Goal: Ask a question

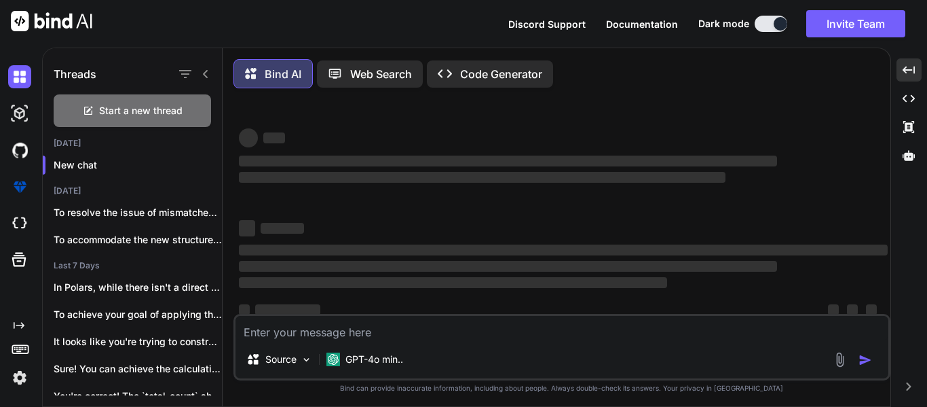
scroll to position [26, 0]
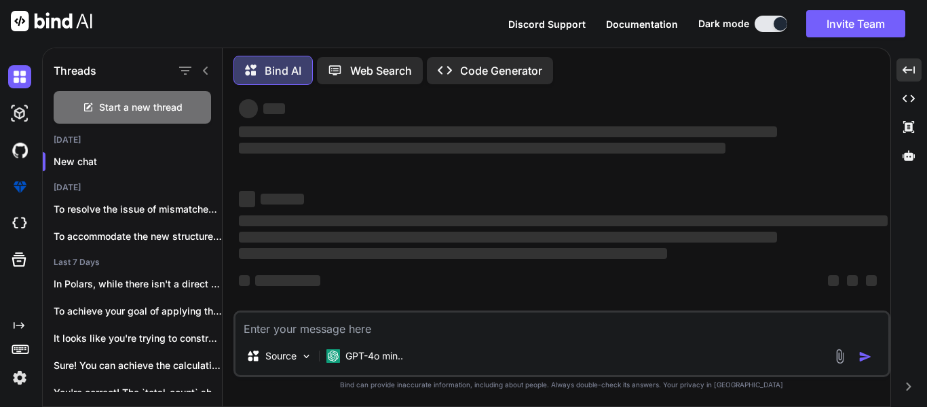
click at [426, 336] on textarea at bounding box center [562, 324] width 653 height 24
type textarea "W"
type textarea "x"
type textarea "Wi"
type textarea "x"
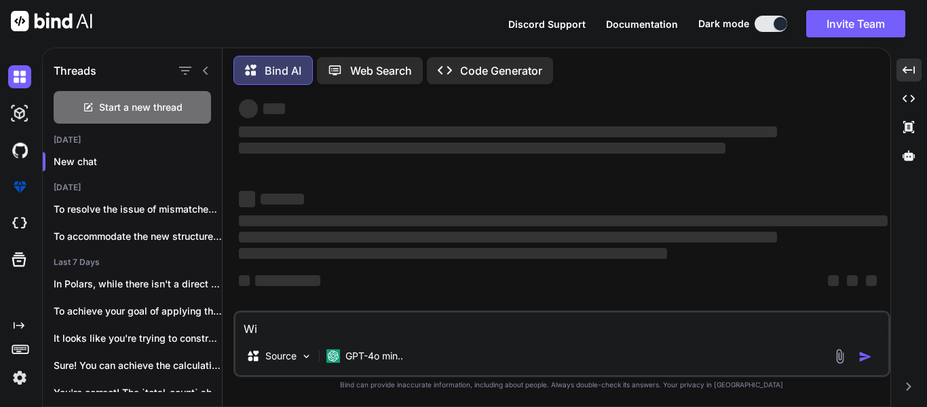
type textarea "Wit"
type textarea "x"
type textarea "With"
type textarea "x"
type textarea "With"
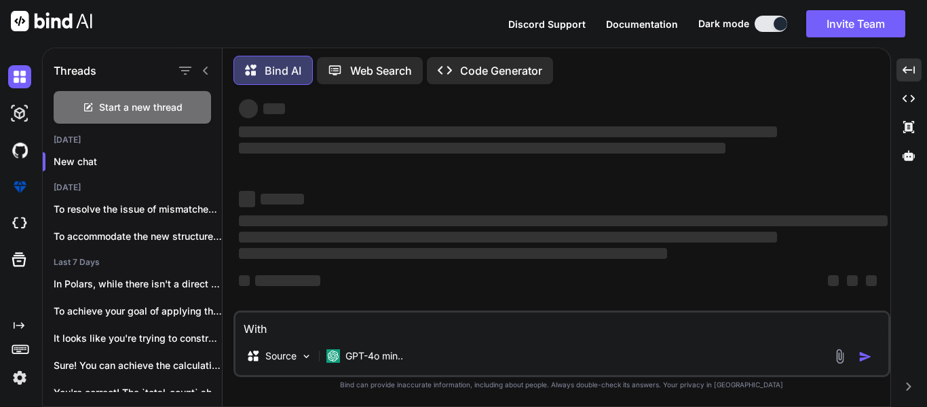
type textarea "x"
type textarea "With t"
type textarea "x"
type textarea "With th"
type textarea "x"
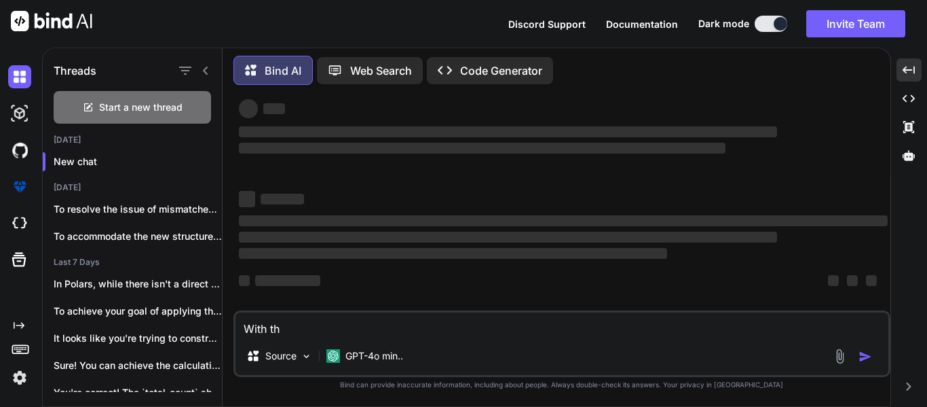
type textarea "With the"
type textarea "x"
type textarea "With the"
type textarea "x"
type textarea "With the f"
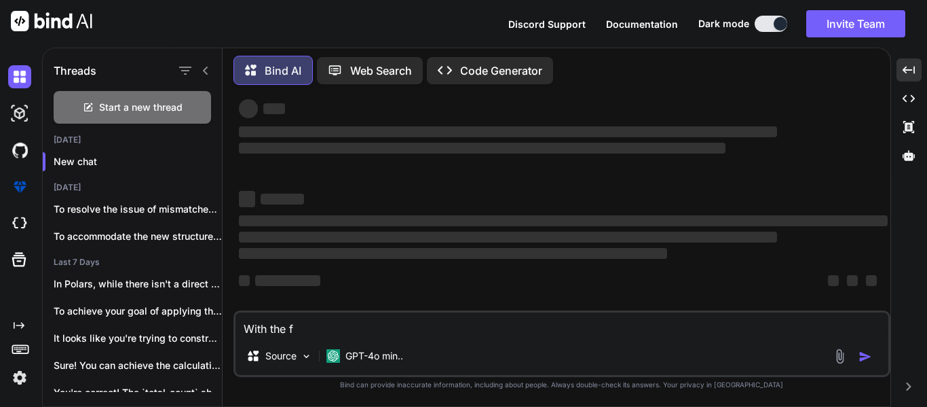
type textarea "x"
type textarea "With the fo"
type textarea "x"
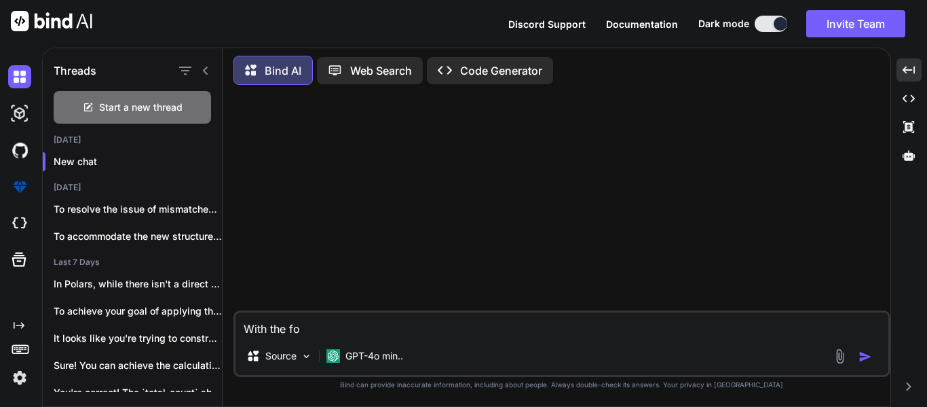
type textarea "With the fol"
type textarea "x"
type textarea "With the foll"
type textarea "x"
type textarea "With the follo"
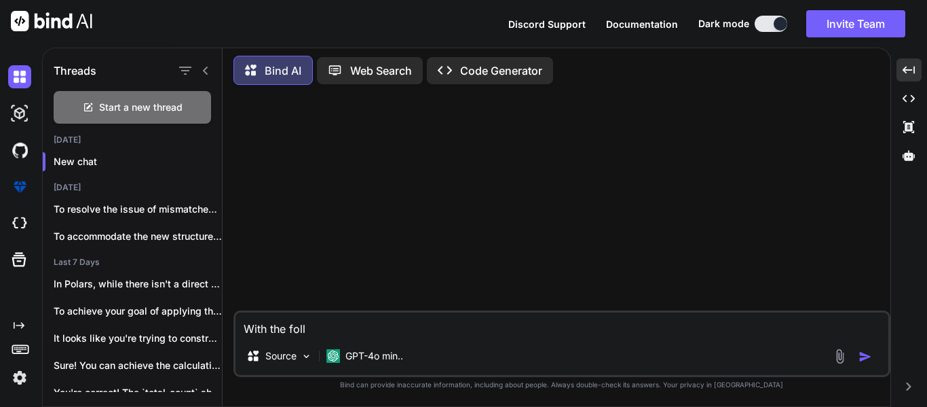
type textarea "x"
type textarea "With the follow"
type textarea "x"
type textarea "With the followi"
type textarea "x"
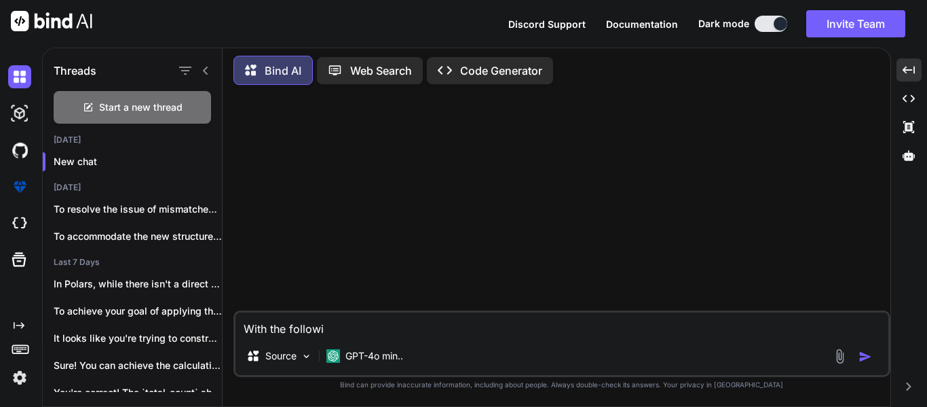
type textarea "With the followin"
type textarea "x"
type textarea "With the following"
type textarea "x"
type textarea "With the following"
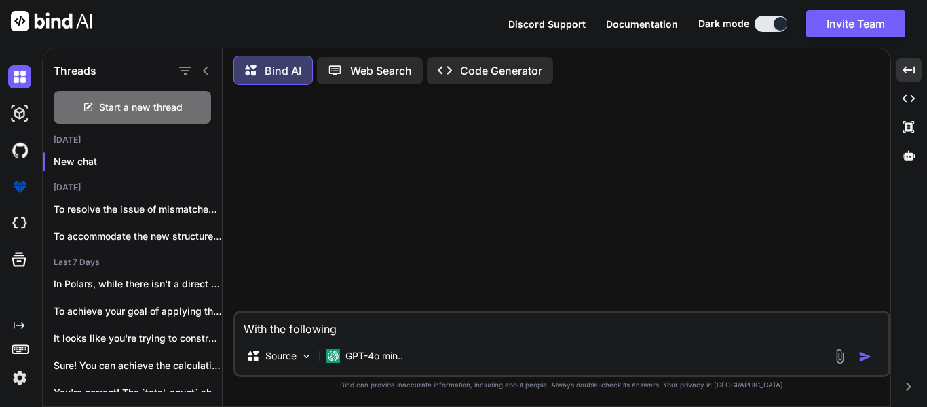
type textarea "x"
type textarea "With the following c"
type textarea "x"
type textarea "With the following co"
type textarea "x"
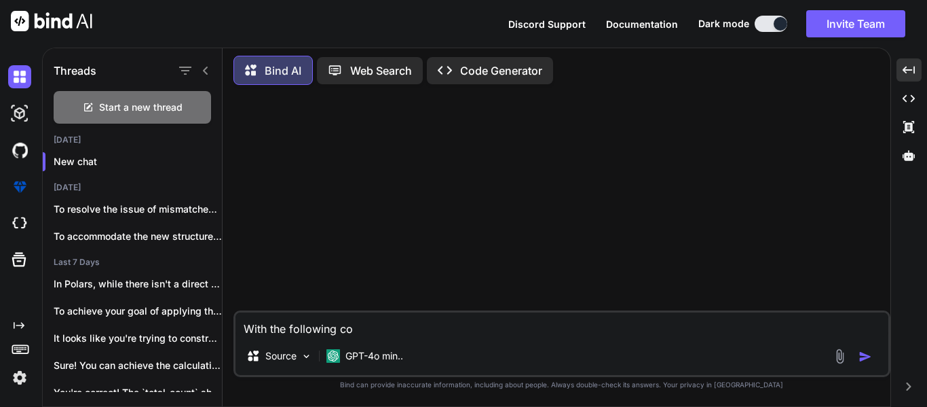
type textarea "With the following cod"
type textarea "x"
type textarea "With the following code"
type textarea "x"
type textarea "With the following code"
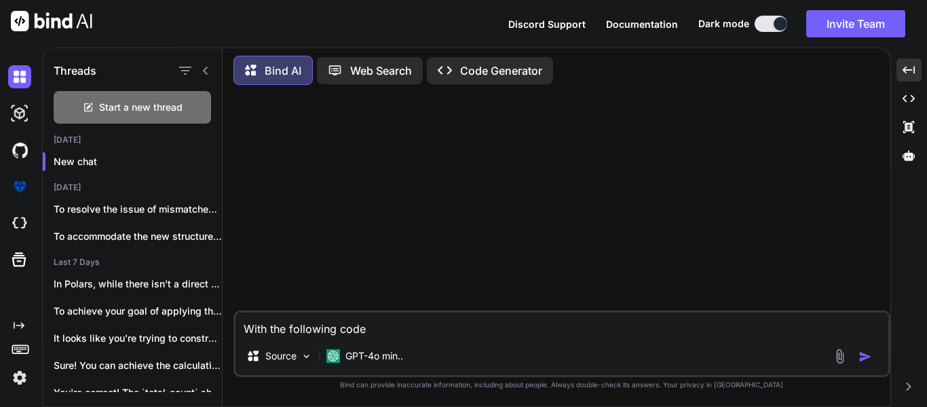
type textarea "x"
type textarea "With the following code I"
type textarea "x"
type textarea "With the following code I"
type textarea "x"
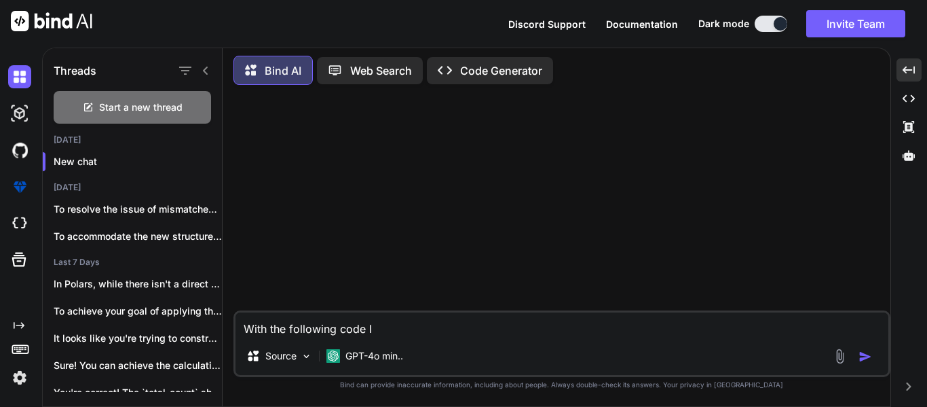
type textarea "With the following code I w"
type textarea "x"
type textarea "With the following code I wa"
type textarea "x"
type textarea "With the following code I wan"
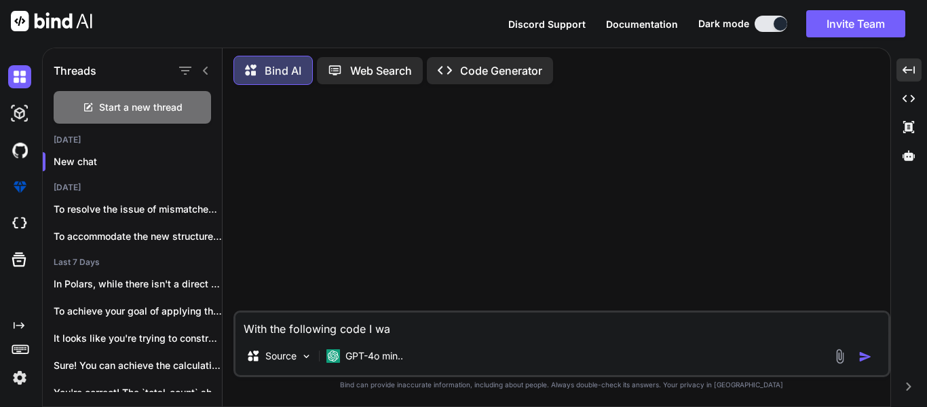
type textarea "x"
type textarea "With the following code I want"
type textarea "x"
type textarea "With the following code I want"
type textarea "x"
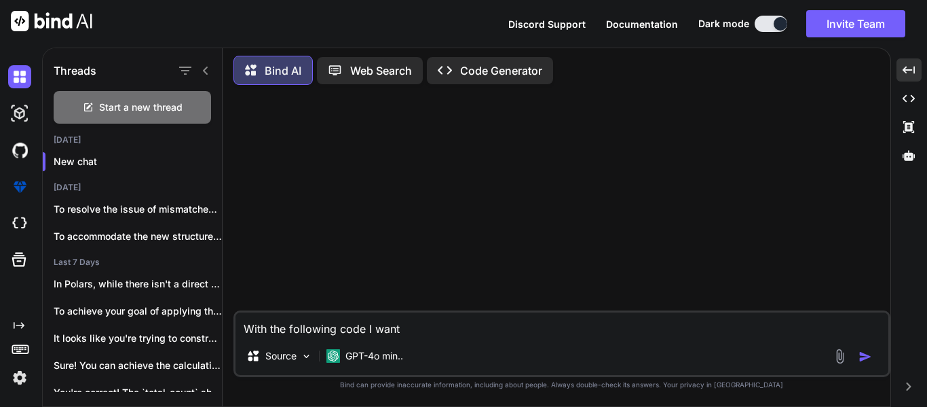
type textarea "With the following code I want t"
type textarea "x"
type textarea "With the following code I want to"
type textarea "x"
type textarea "With the following code I want to"
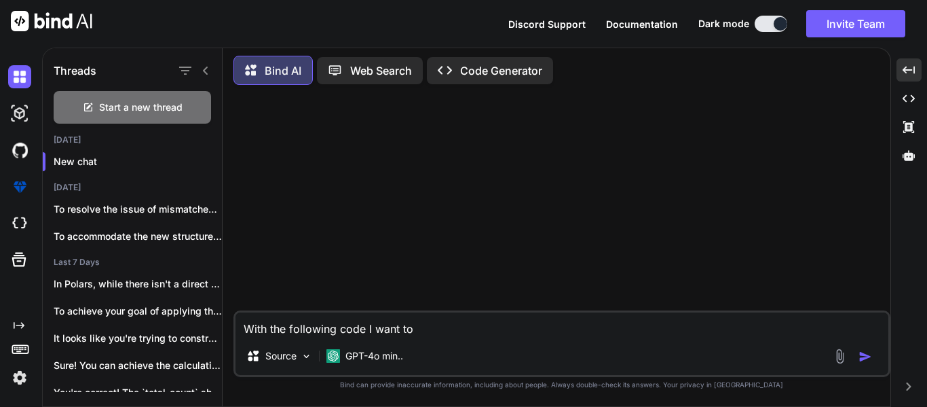
type textarea "x"
type textarea "With the following code I want to c"
type textarea "x"
type textarea "With the following code I want to cr"
type textarea "x"
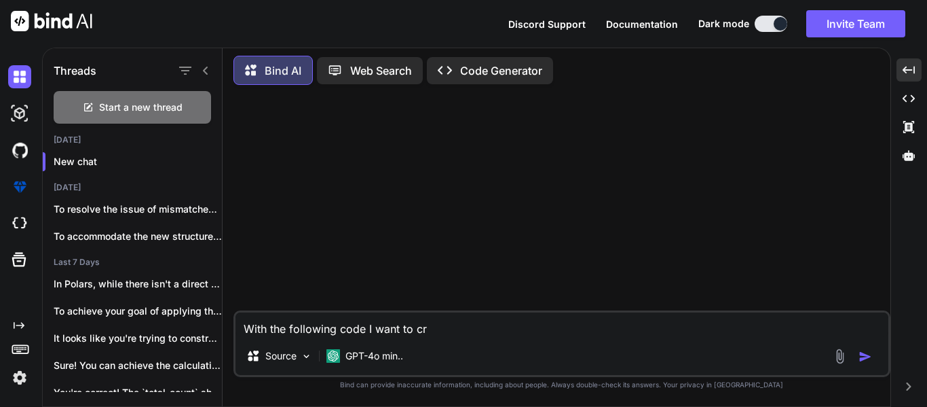
type textarea "With the following code I want to cre"
type textarea "x"
type textarea "With the following code I want to crea"
type textarea "x"
type textarea "With the following code I want to creat"
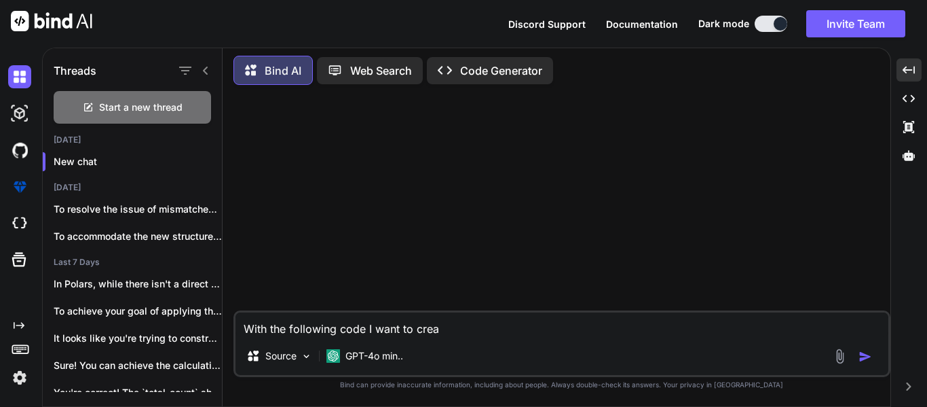
type textarea "x"
type textarea "With the following code I want to create"
type textarea "x"
type textarea "With the following code I want to create"
type textarea "x"
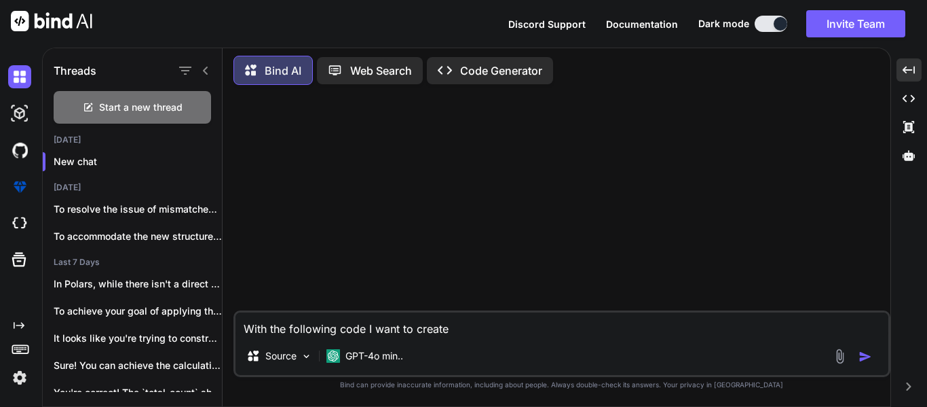
type textarea "With the following code I want to create a"
type textarea "x"
type textarea "With the following code I want to create a"
type textarea "x"
type textarea "With the following code I want to create a s"
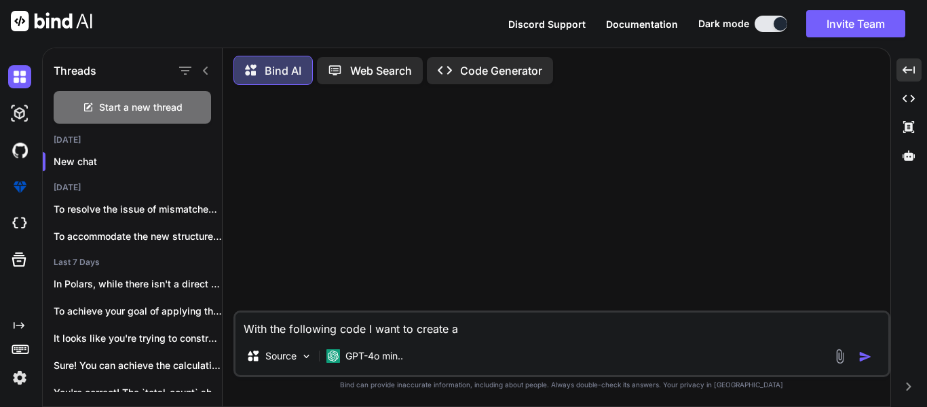
type textarea "x"
type textarea "With the following code I want to create a st"
type textarea "x"
type textarea "With the following code I want to create a sta"
type textarea "x"
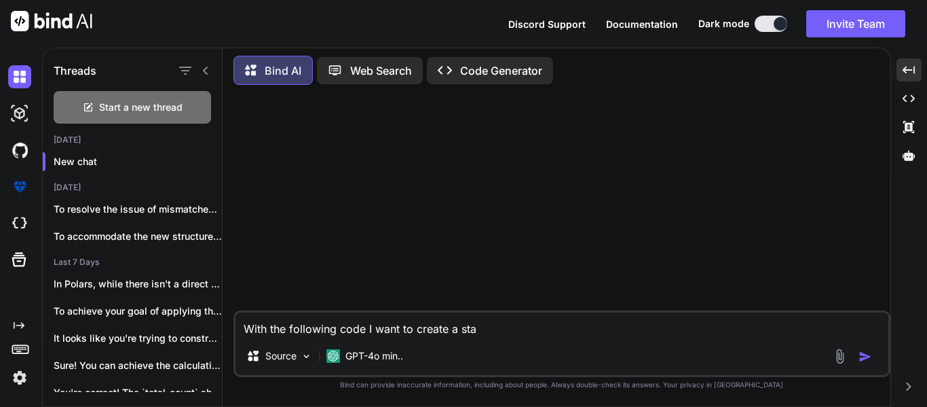
type textarea "With the following code I want to create a stat"
type textarea "x"
type textarea "With the following code I want to create a sta"
type textarea "x"
type textarea "With the following code I want to create a st"
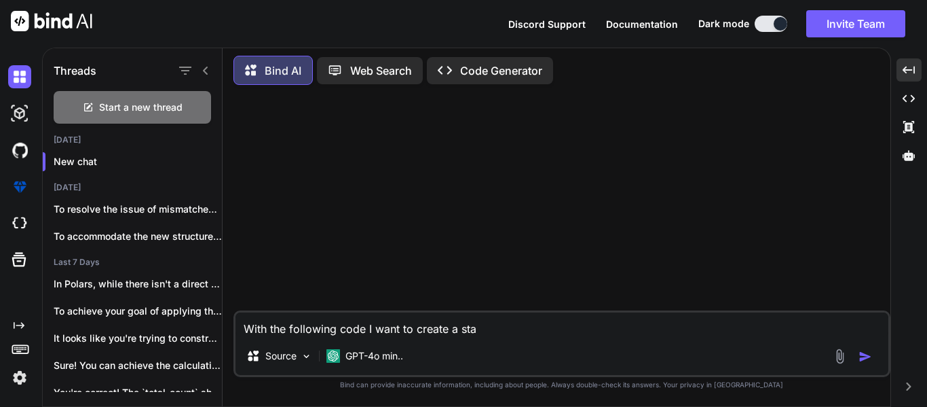
type textarea "x"
type textarea "With the following code I want to create a sta"
type textarea "x"
type textarea "With the following code I want to create a stat"
type textarea "x"
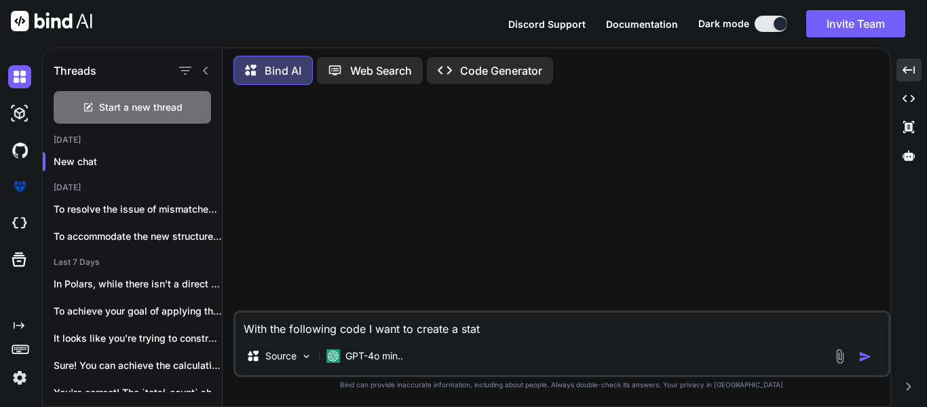
type textarea "With the following code I want to create a stati"
type textarea "x"
type textarea "With the following code I want to create a static"
type textarea "x"
type textarea "With the following code I want to create a static"
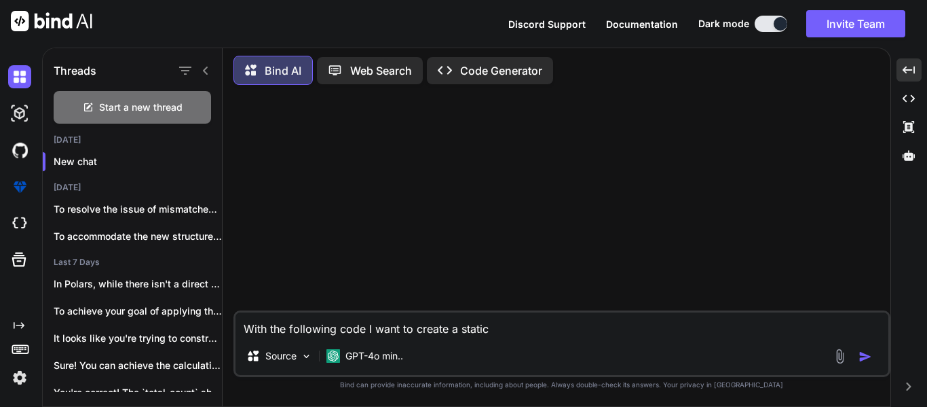
type textarea "x"
type textarea "With the following code I want to create a static d"
type textarea "x"
type textarea "With the following code I want to create a static da"
type textarea "x"
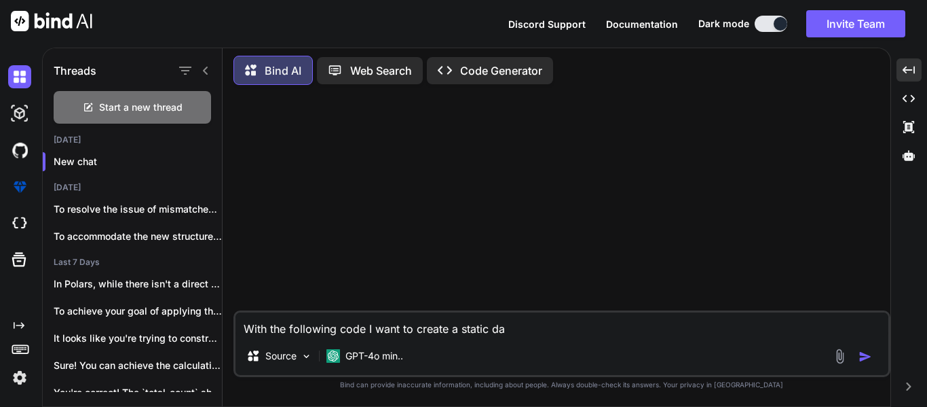
type textarea "With the following code I want to create a static dat"
type textarea "x"
type textarea "With the following code I want to create a static date"
type textarea "x"
type textarea "With the following code I want to create a static date"
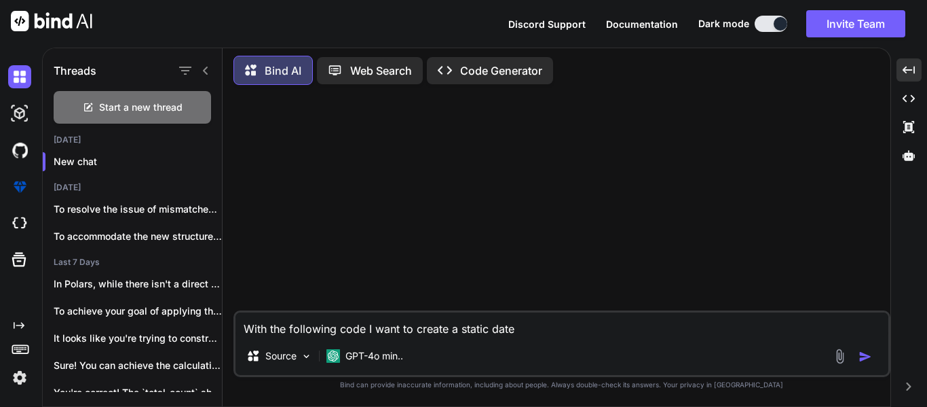
type textarea "x"
type textarea "With the following code I want to create a static date"
type textarea "x"
type textarea "With the following code I want to create a static dat"
type textarea "x"
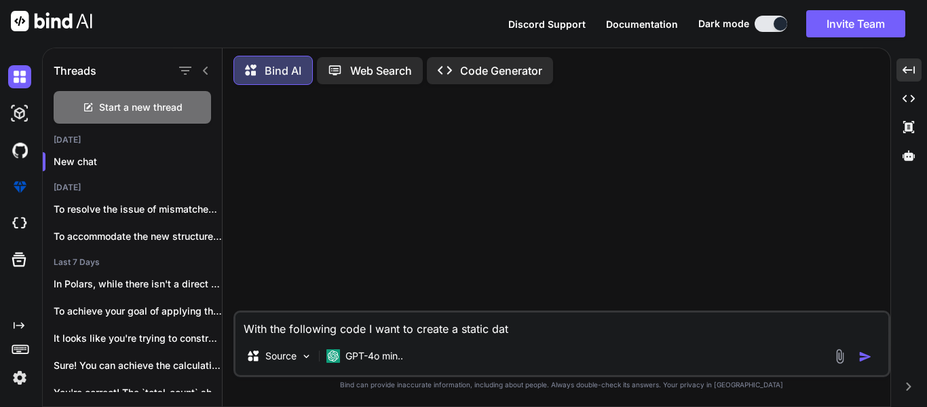
type textarea "With the following code I want to create a static da"
type textarea "x"
type textarea "With the following code I want to create a static d"
type textarea "x"
type textarea "With the following code I want to create a static"
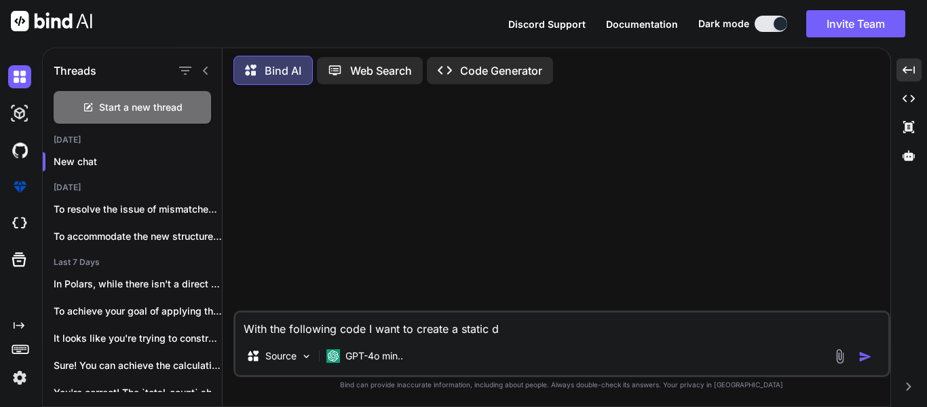
type textarea "x"
type textarea "With the following code I want to create a static s"
type textarea "x"
type textarea "With the following code I want to create a static st"
type textarea "x"
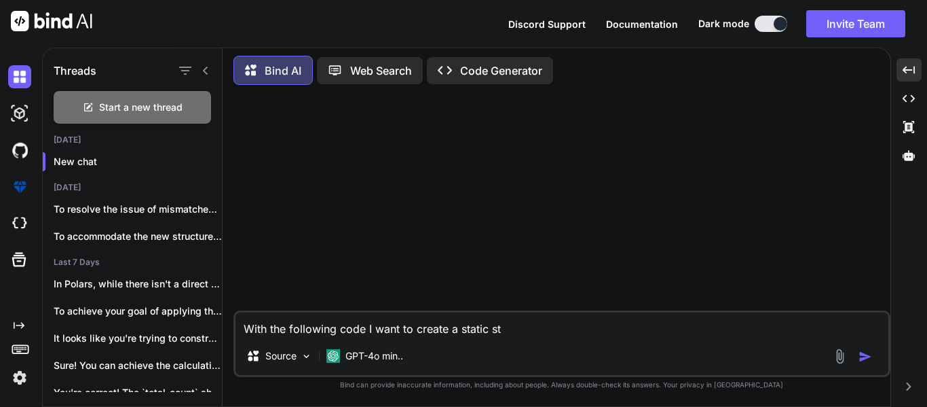
type textarea "With the following code I want to create a static sta"
type textarea "x"
type textarea "With the following code I want to create a static star"
type textarea "x"
type textarea "With the following code I want to create a static start"
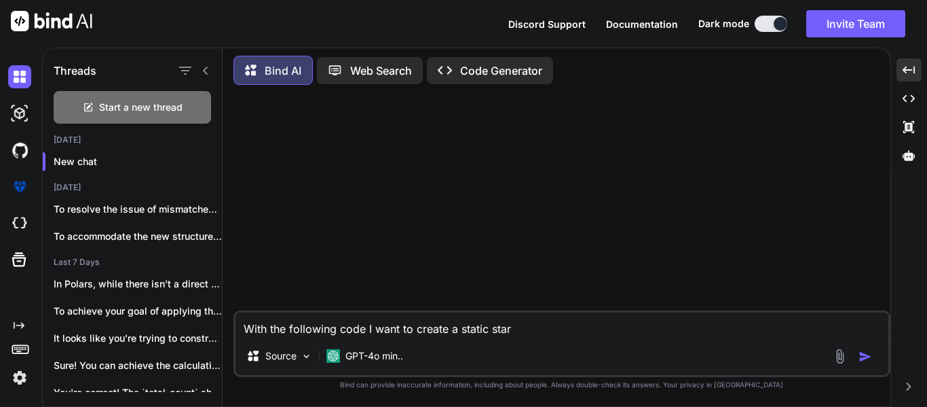
type textarea "x"
type textarea "With the following code I want to create a static start"
type textarea "x"
type textarea "With the following code I want to create a static start d"
type textarea "x"
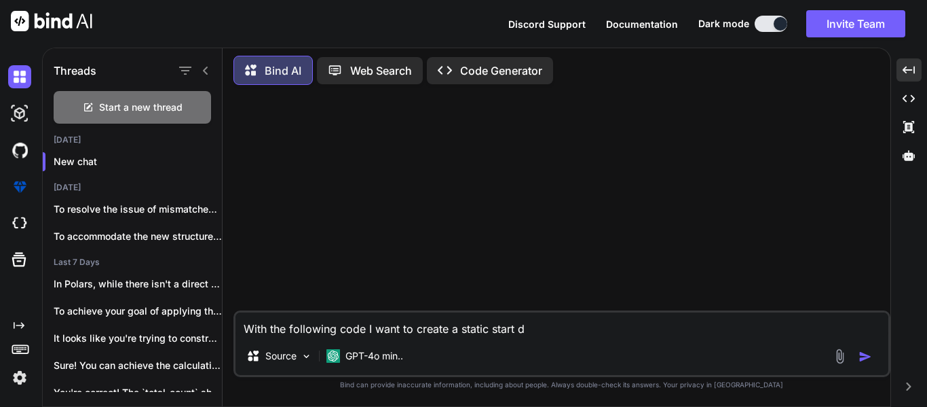
type textarea "With the following code I want to create a static start da"
type textarea "x"
type textarea "With the following code I want to create a static start dat"
type textarea "x"
type textarea "With the following code I want to create a static start date"
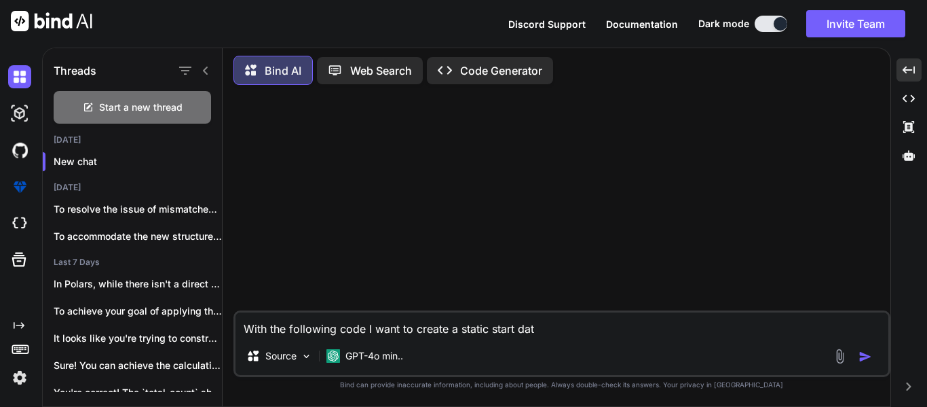
type textarea "x"
type textarea "With the following code I want to create a static start date"
type textarea "x"
type textarea "With the following code I want to create a static start date a"
type textarea "x"
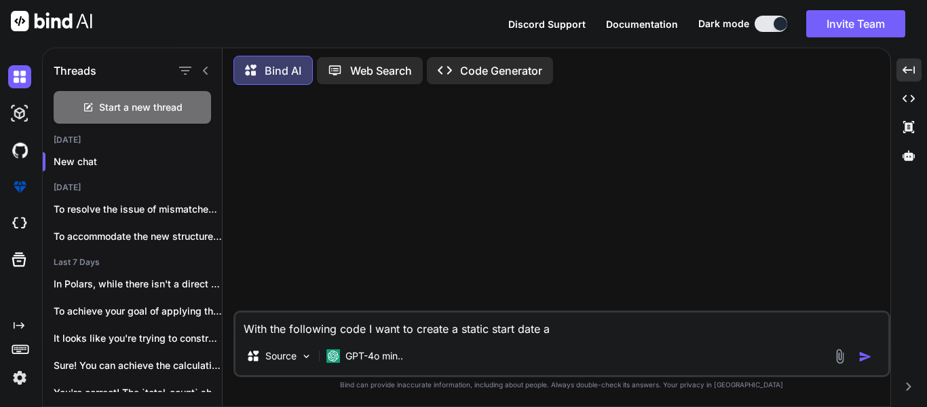
type textarea "With the following code I want to create a static start date an"
type textarea "x"
type textarea "With the following code I want to create a static start date and"
type textarea "x"
type textarea "With the following code I want to create a static start date and"
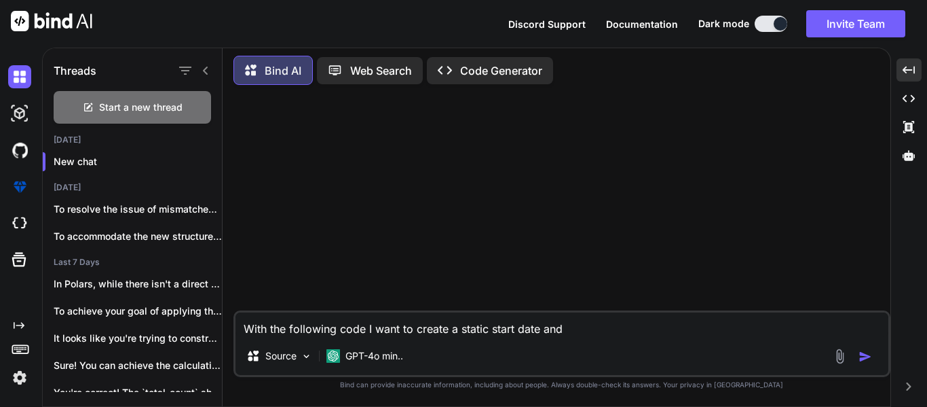
type textarea "x"
type textarea "With the following code I want to create a static start date and d"
type textarea "x"
type textarea "With the following code I want to create a static start date and da"
type textarea "x"
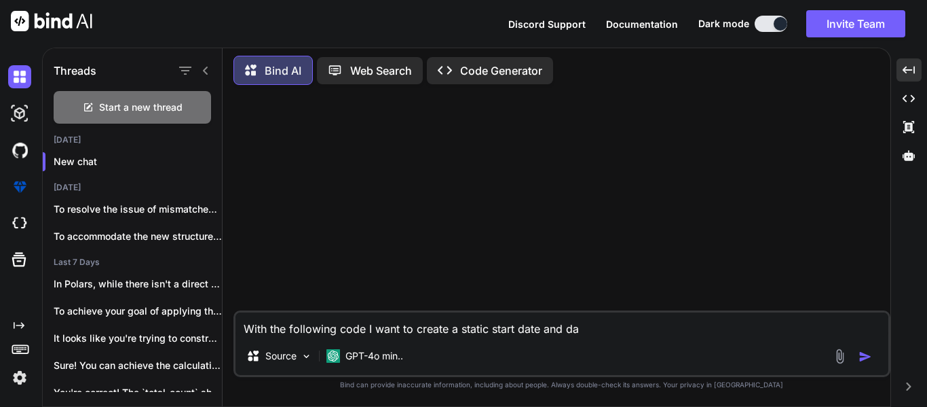
type textarea "With the following code I want to create a static start date and dat"
type textarea "x"
type textarea "With the following code I want to create a static start date and date"
type textarea "x"
type textarea "With the following code I want to create a static start date and dat"
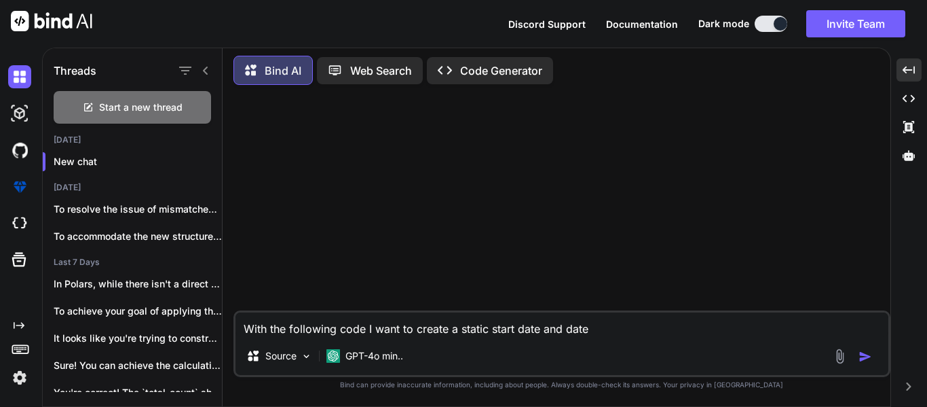
type textarea "x"
type textarea "With the following code I want to create a static start date and da"
type textarea "x"
type textarea "With the following code I want to create a static start date and d"
type textarea "x"
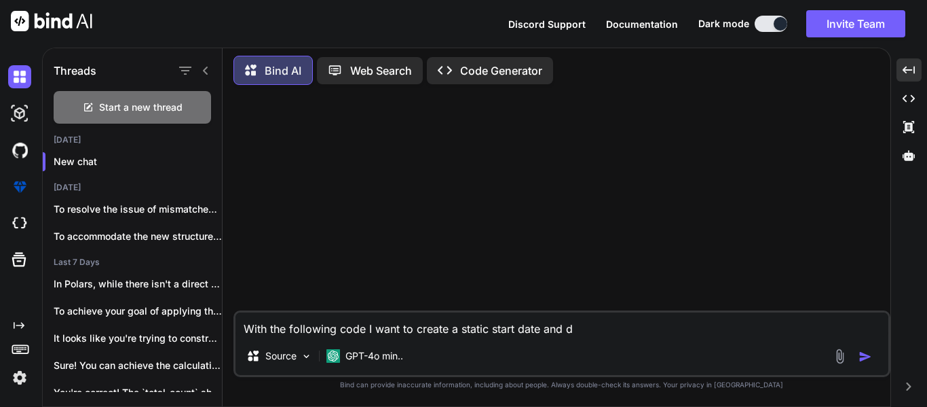
type textarea "With the following code I want to create a static start date and"
type textarea "x"
type textarea "With the following code I want to create a static start date and e"
type textarea "x"
type textarea "With the following code I want to create a static start date and en"
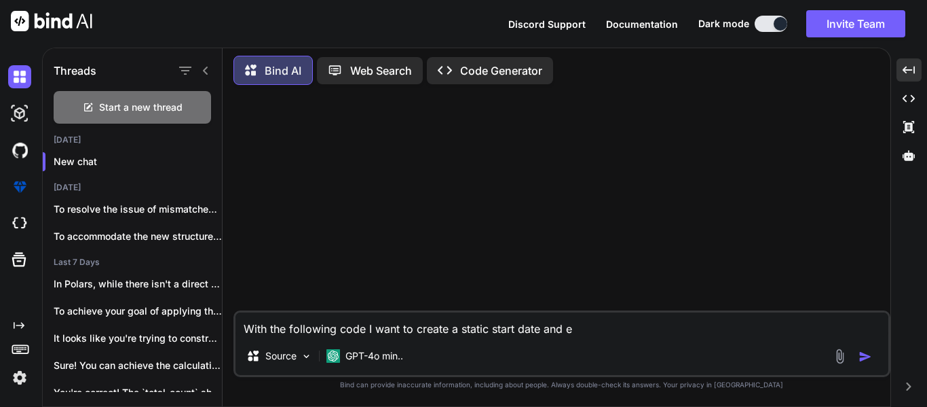
type textarea "x"
type textarea "With the following code I want to create a static start date and end"
type textarea "x"
type textarea "With the following code I want to create a static start date and end"
type textarea "x"
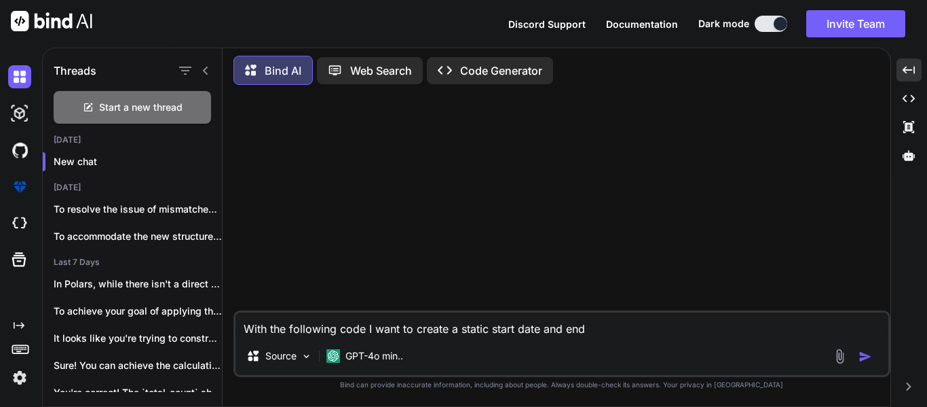
type textarea "With the following code I want to create a static start date and end d"
type textarea "x"
type textarea "With the following code I want to create a static start date and end da"
type textarea "x"
type textarea "With the following code I want to create a static start date and end dat"
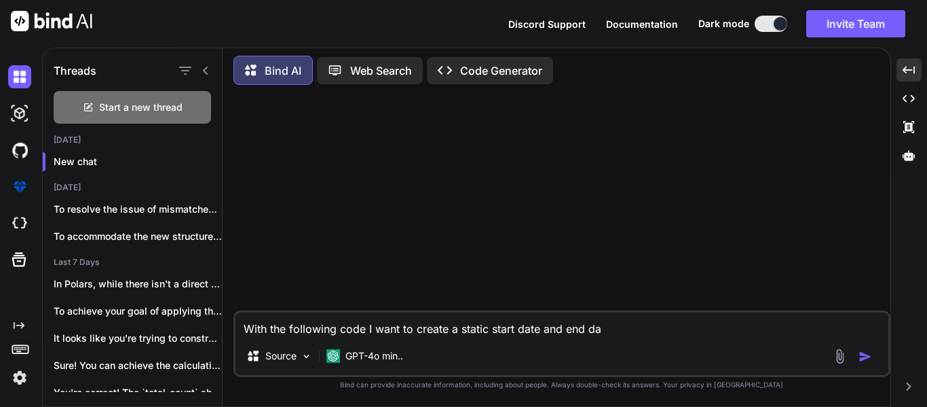
type textarea "x"
type textarea "With the following code I want to create a static start date and end date"
type textarea "x"
type textarea "With the following code I want to create a static start date and end date"
type textarea "x"
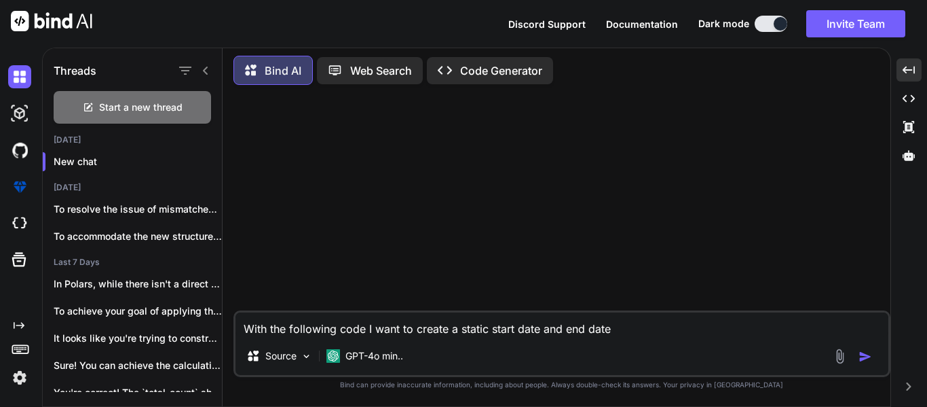
type textarea "With the following code I want to create a static start date and end date v"
type textarea "x"
type textarea "With the following code I want to create a static start date and end date va"
type textarea "x"
type textarea "With the following code I want to create a static start date and end date var"
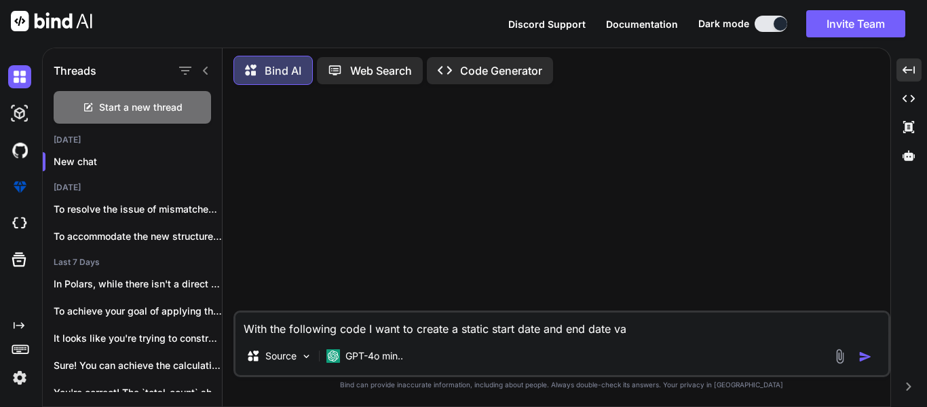
type textarea "x"
type textarea "With the following code I want to create a static start date and end date vari"
type textarea "x"
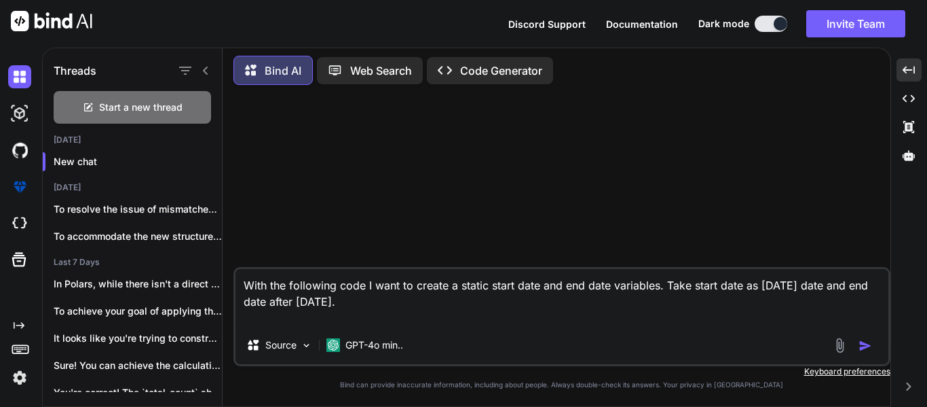
paste textarea "start_date = datetime.strptime(row["Start_date"], "%Y-%m-%dT%H:%M:%S.%fZ") end_…"
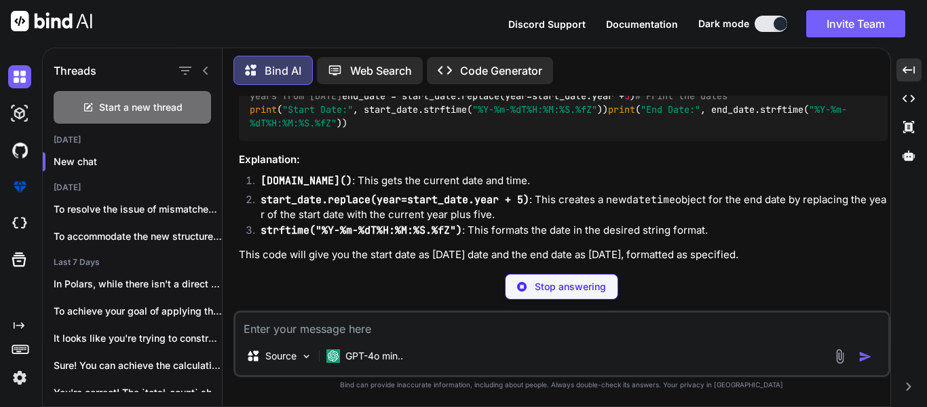
scroll to position [277, 0]
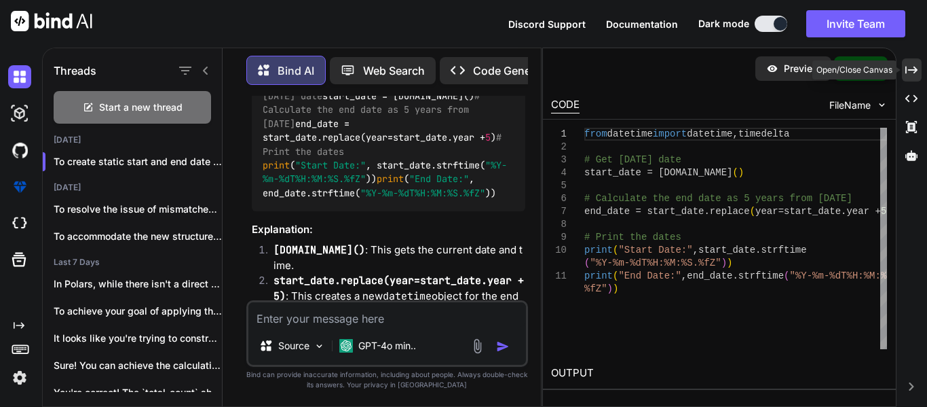
click at [919, 62] on div "Created with Pixso." at bounding box center [912, 69] width 20 height 23
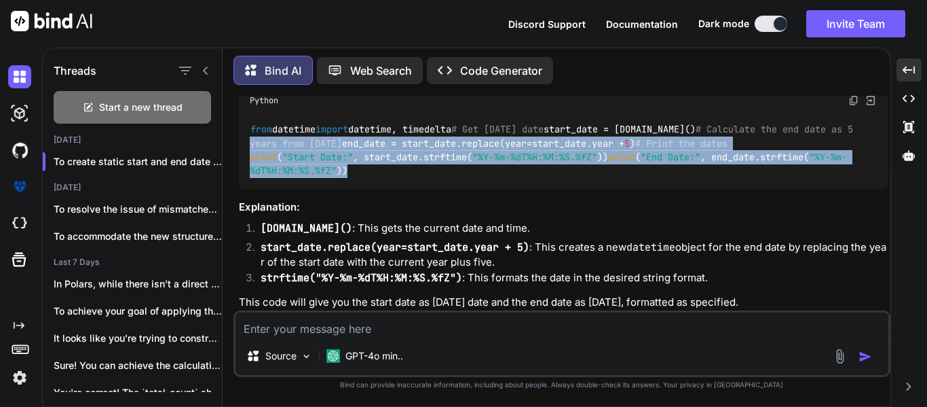
scroll to position [153, 0]
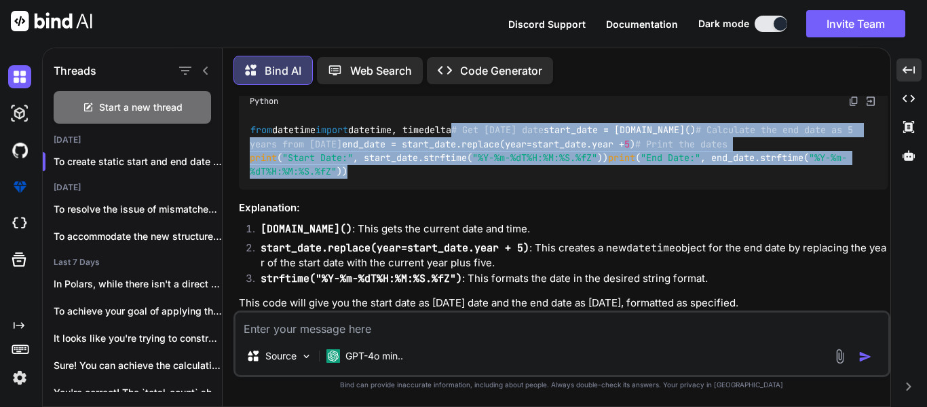
drag, startPoint x: 625, startPoint y: 216, endPoint x: 248, endPoint y: 156, distance: 382.2
click at [248, 156] on div "from datetime import datetime, timedelta # Get [DATE] date start_date = [DOMAIN…" at bounding box center [563, 151] width 649 height 77
copy code "# Get [DATE] date start_date = [DOMAIN_NAME]() # Calculate the end date as 5 ye…"
